Goal: Task Accomplishment & Management: Use online tool/utility

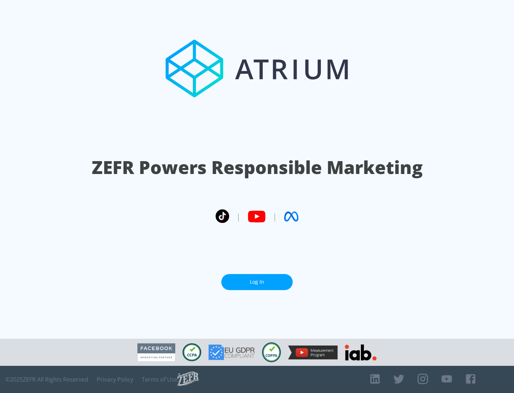
click at [257, 282] on link "Log In" at bounding box center [256, 282] width 71 height 16
